Goal: Task Accomplishment & Management: Manage account settings

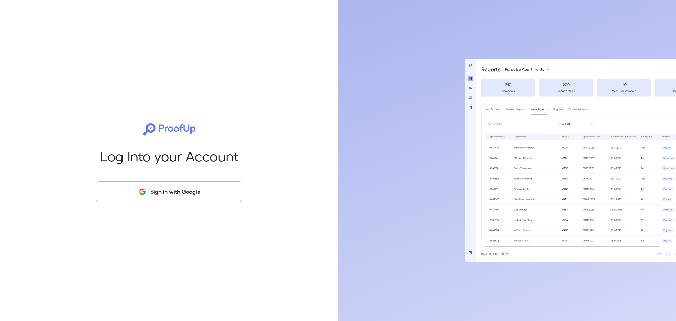
click at [143, 189] on icon "button" at bounding box center [141, 189] width 5 height 2
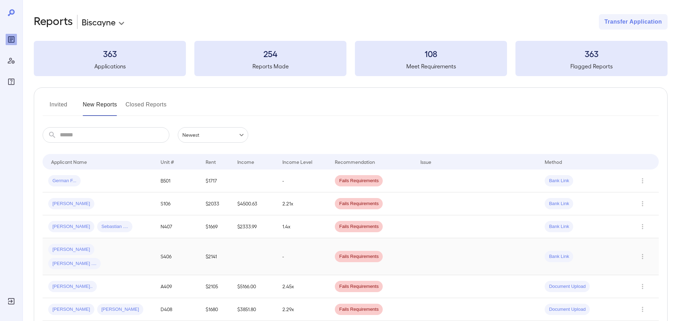
click at [119, 253] on div "[PERSON_NAME] [PERSON_NAME] ...." at bounding box center [98, 256] width 101 height 25
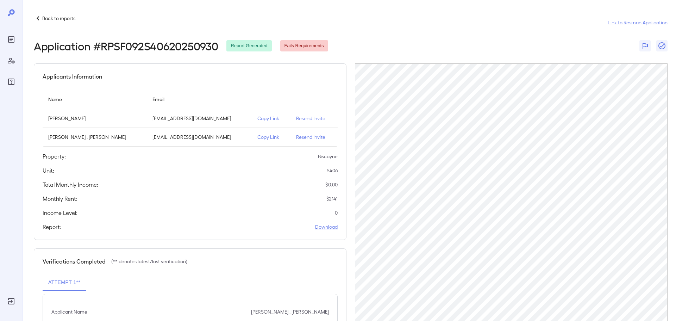
click at [91, 136] on p "[PERSON_NAME] . [PERSON_NAME]" at bounding box center [94, 137] width 93 height 7
click at [296, 119] on p "Resend Invite" at bounding box center [314, 118] width 36 height 7
click at [298, 138] on p "Resend Invite" at bounding box center [314, 137] width 36 height 7
click at [297, 119] on p "Resend Invite" at bounding box center [314, 118] width 36 height 7
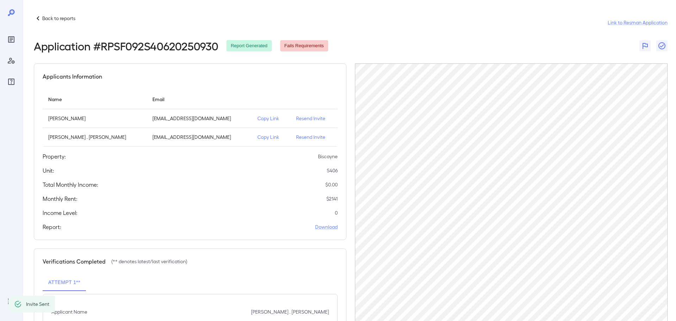
click at [392, 23] on div "Back to reports Link to Resman Application" at bounding box center [351, 22] width 634 height 17
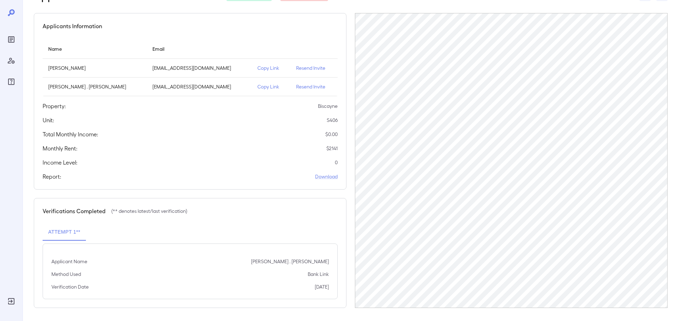
scroll to position [51, 0]
click at [285, 263] on div "Applicant Name Maritza . Morrel" at bounding box center [190, 260] width 278 height 7
click at [191, 230] on div "Attempt 1**" at bounding box center [190, 231] width 295 height 17
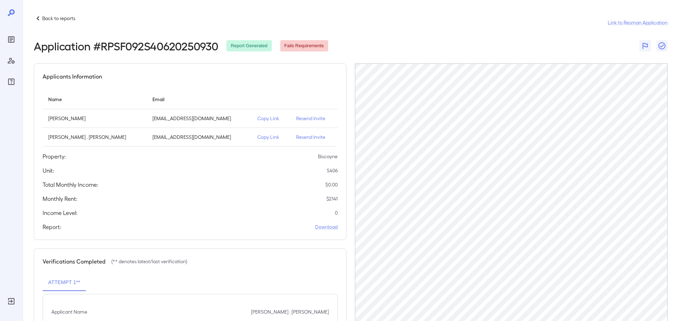
click at [14, 38] on icon "Reports" at bounding box center [11, 39] width 8 height 8
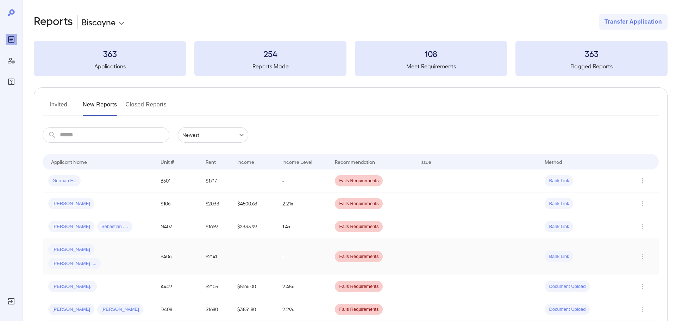
click at [493, 260] on td at bounding box center [477, 256] width 125 height 37
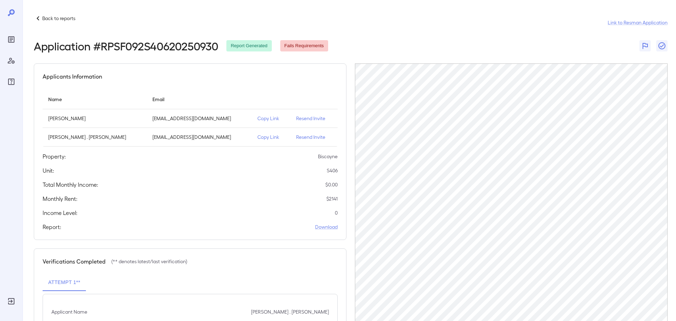
click at [309, 263] on div "Verifications Completed (** denotes latest/last verification)" at bounding box center [190, 261] width 295 height 8
